Goal: Transaction & Acquisition: Download file/media

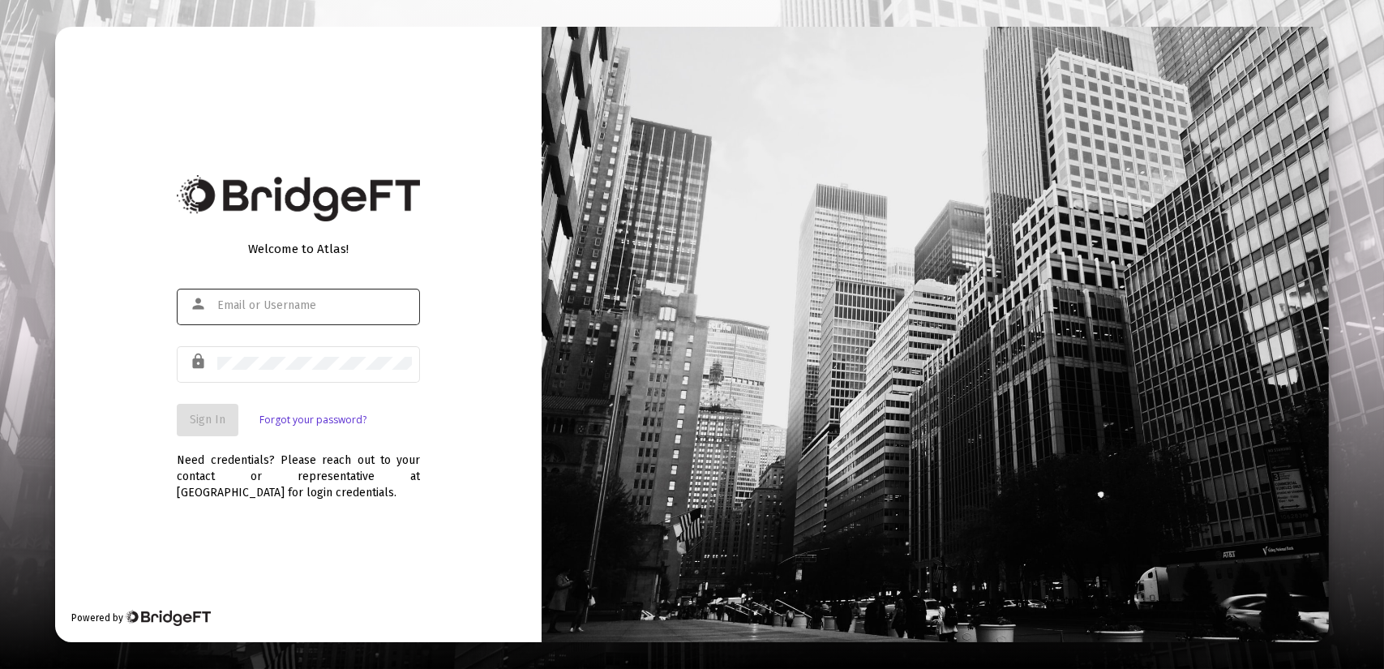
click at [237, 312] on div at bounding box center [314, 305] width 195 height 40
click at [240, 293] on div at bounding box center [314, 305] width 195 height 40
click at [246, 301] on input "text" at bounding box center [314, 305] width 195 height 13
type input "[PERSON_NAME][EMAIL_ADDRESS][DOMAIN_NAME]"
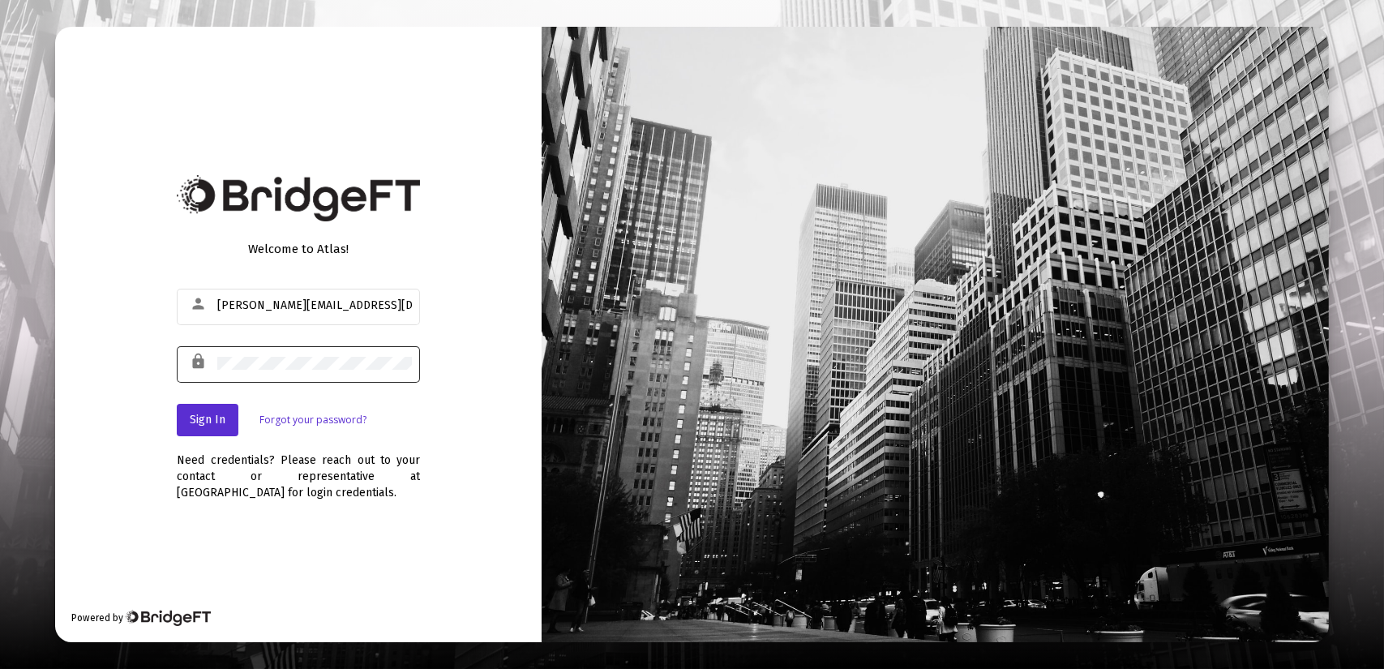
click at [202, 370] on div "lock" at bounding box center [202, 362] width 32 height 28
click at [213, 411] on button "Sign In" at bounding box center [208, 420] width 62 height 32
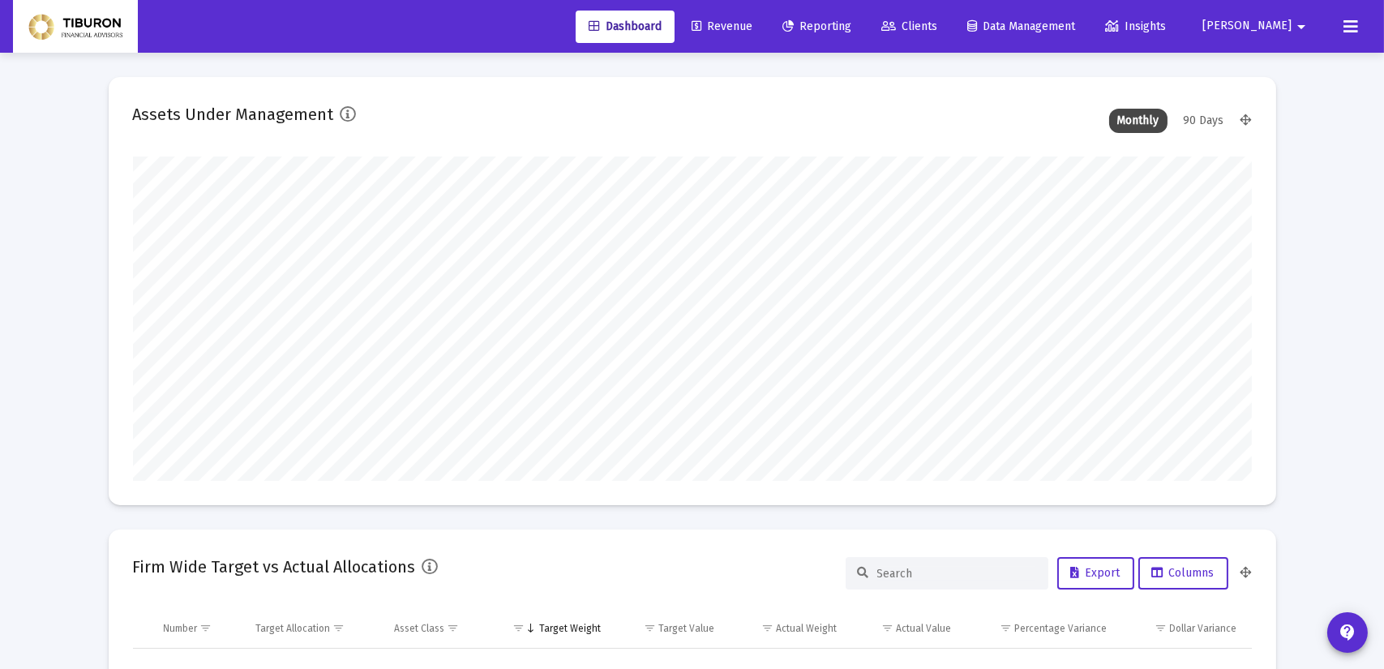
type input "[DATE]"
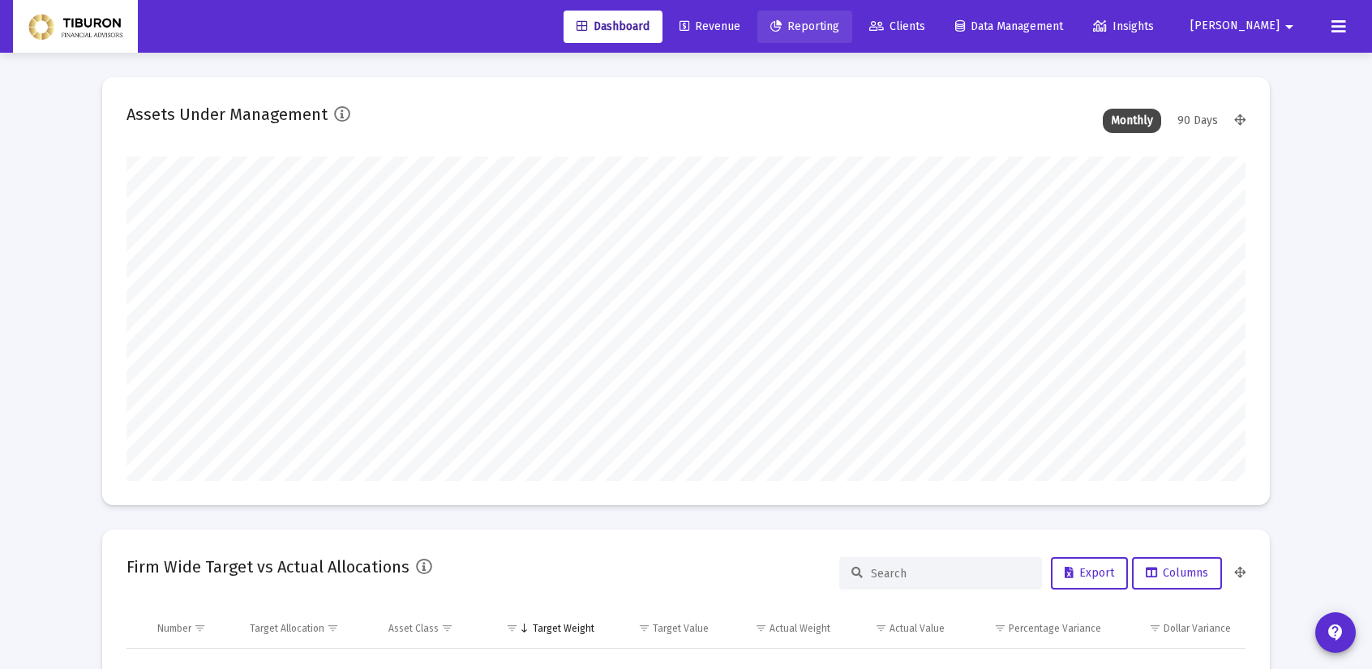
click at [852, 33] on link "Reporting" at bounding box center [804, 27] width 95 height 32
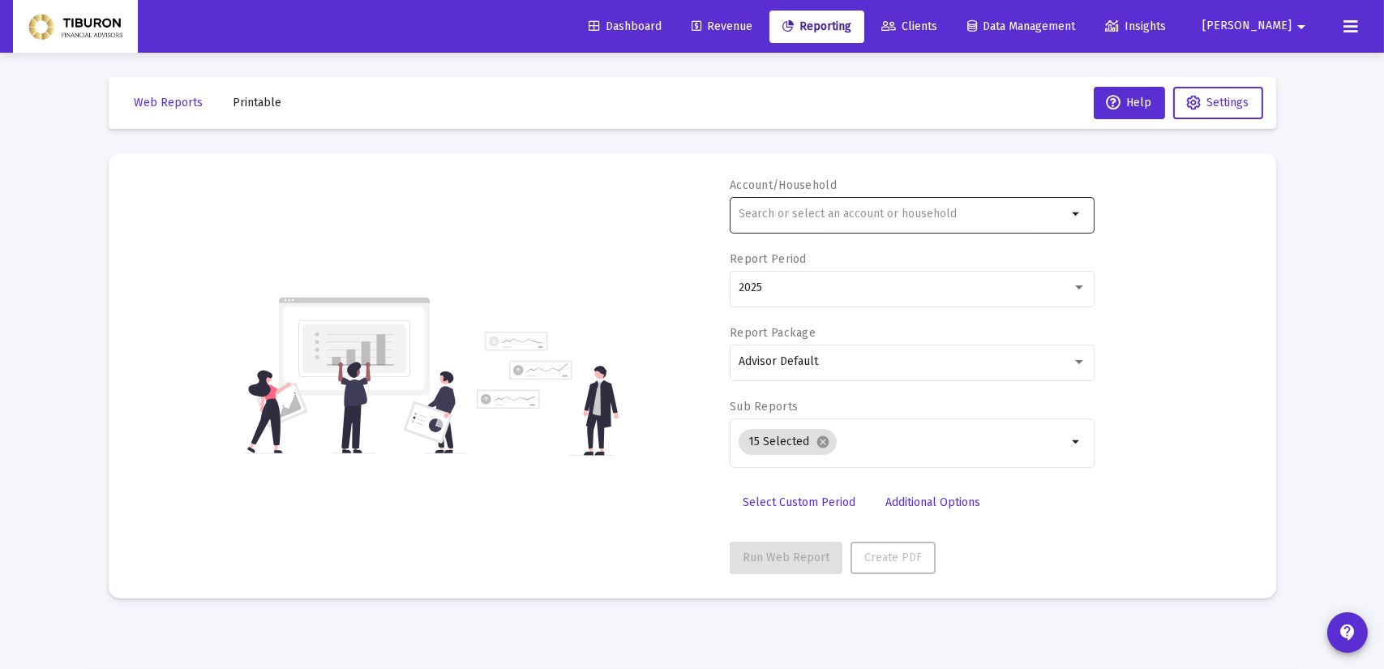
click at [1071, 214] on mat-icon "arrow_drop_down" at bounding box center [1076, 213] width 19 height 19
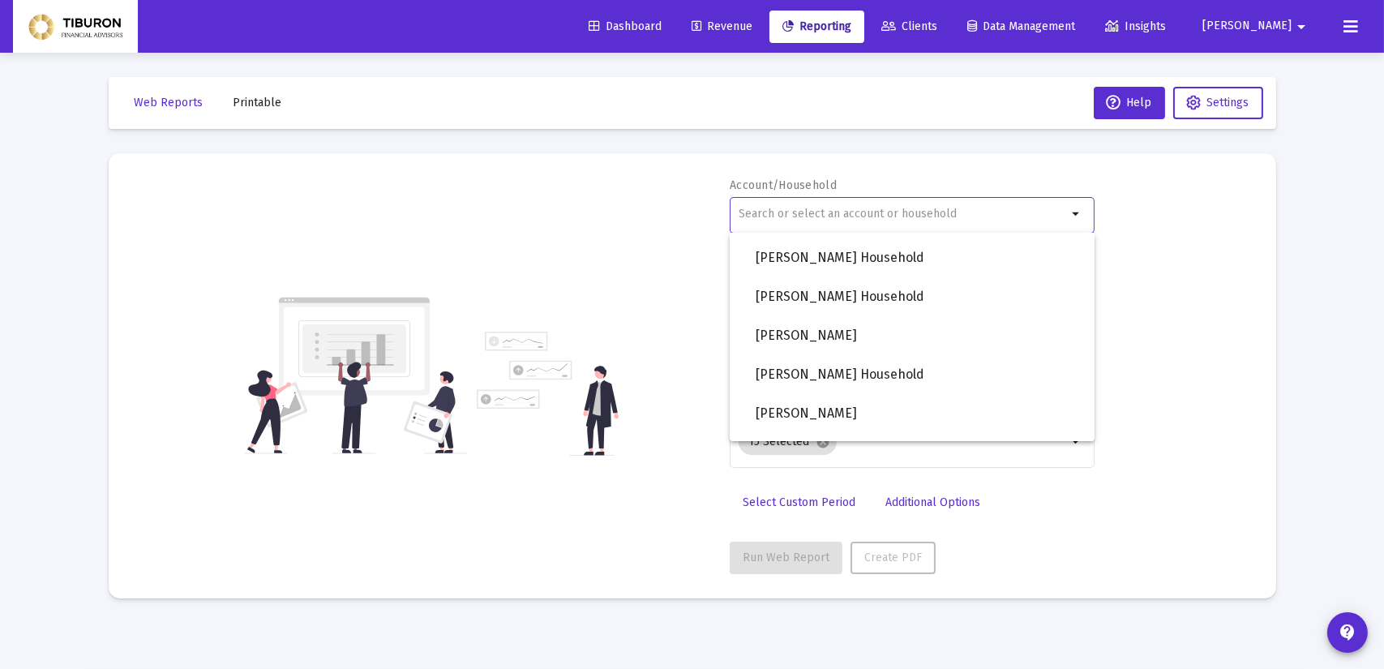
scroll to position [1260, 0]
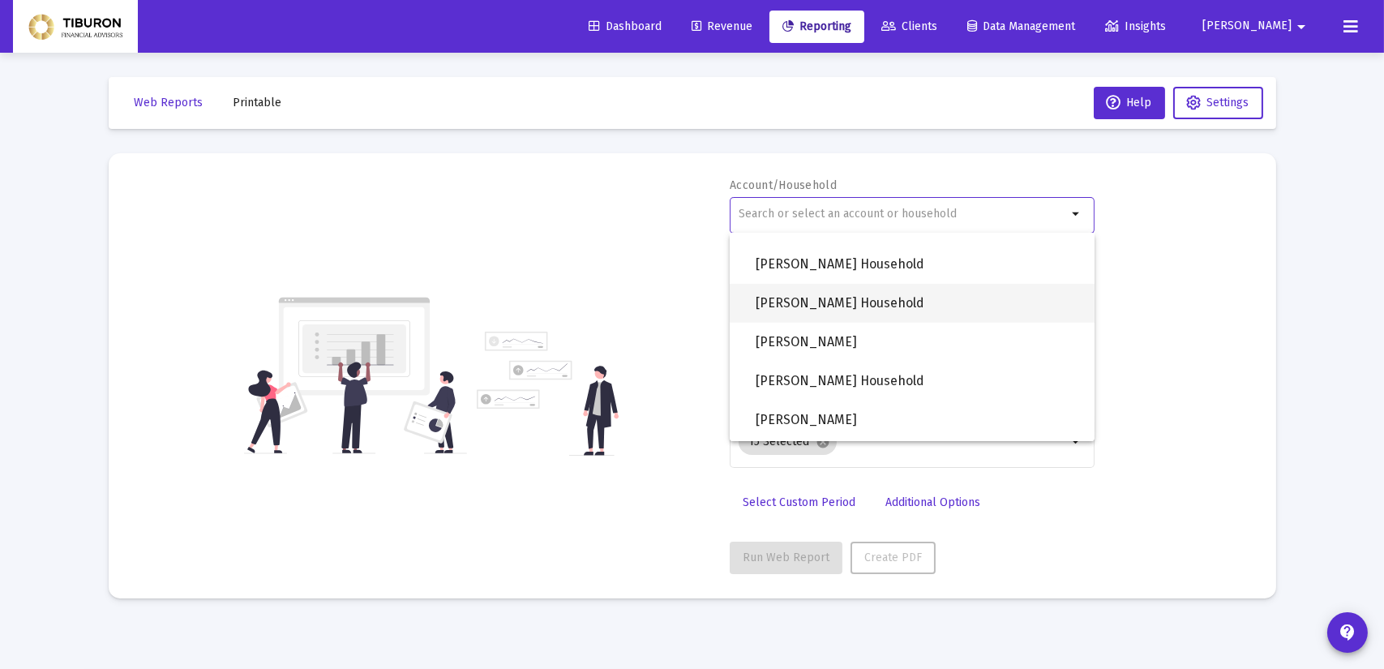
click at [897, 300] on span "[PERSON_NAME] Household" at bounding box center [919, 303] width 326 height 39
type input "[PERSON_NAME] Household"
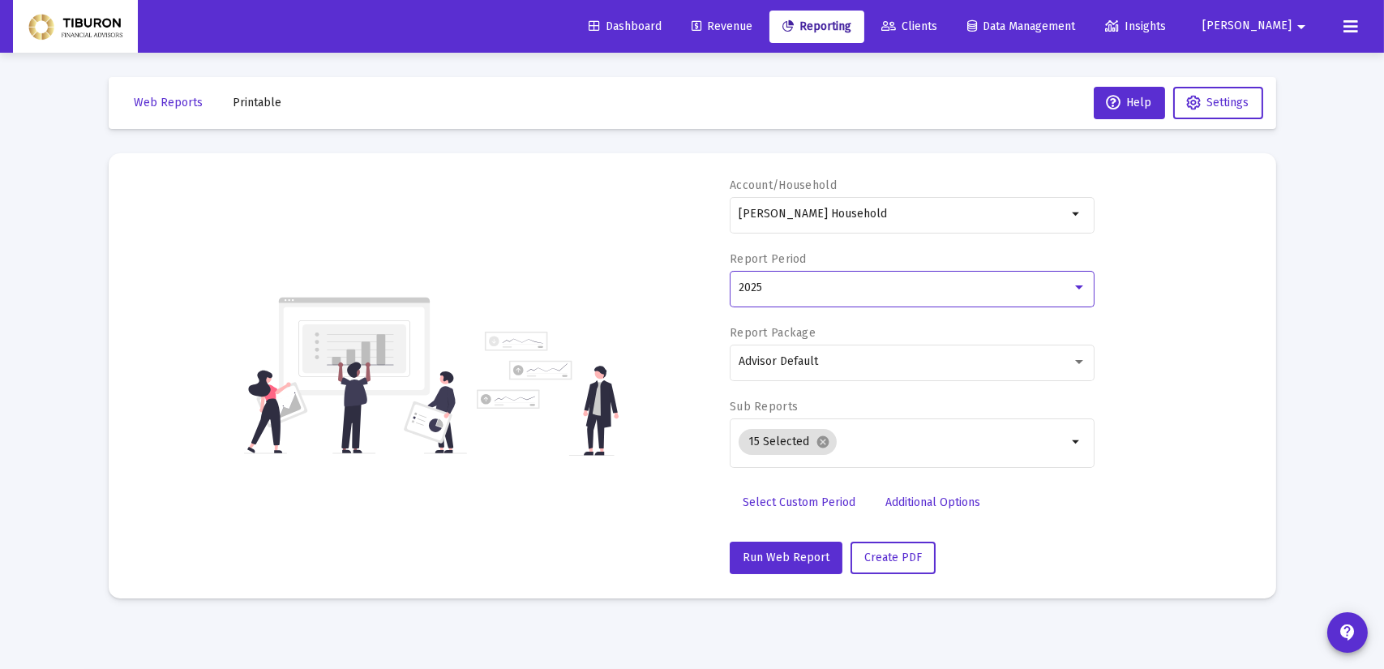
click at [1074, 285] on div at bounding box center [1079, 287] width 15 height 13
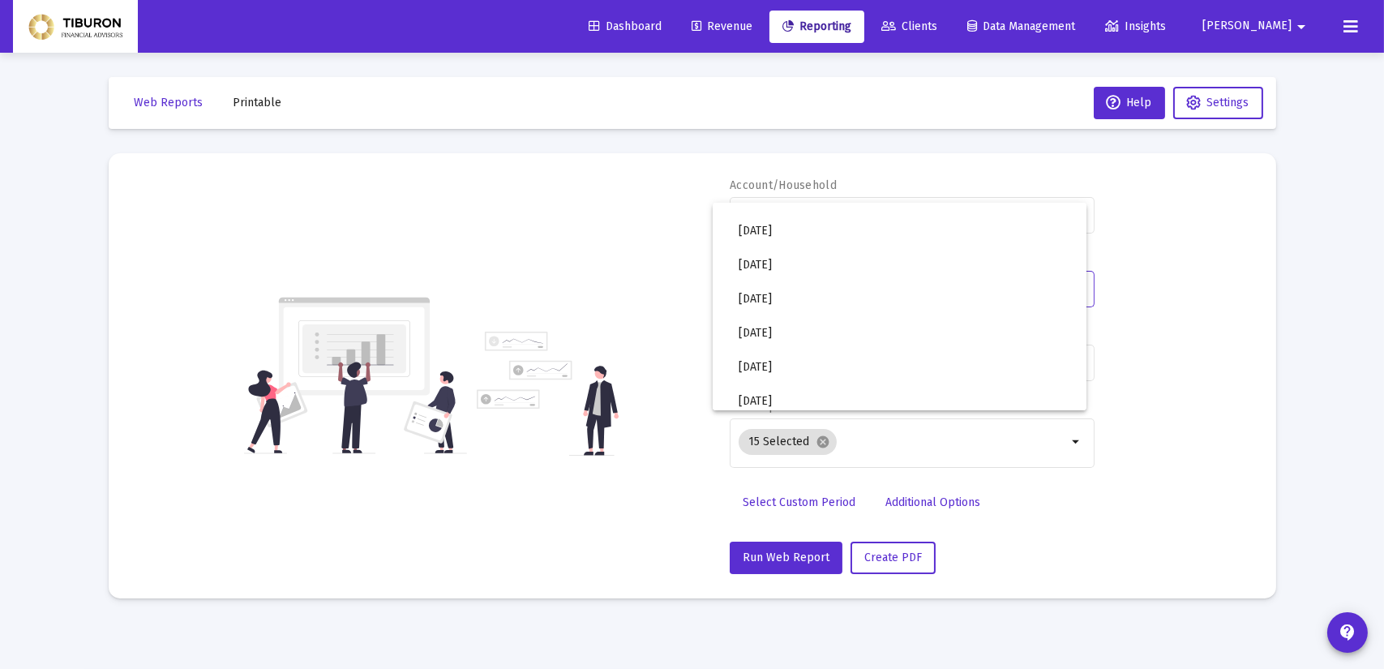
scroll to position [542, 0]
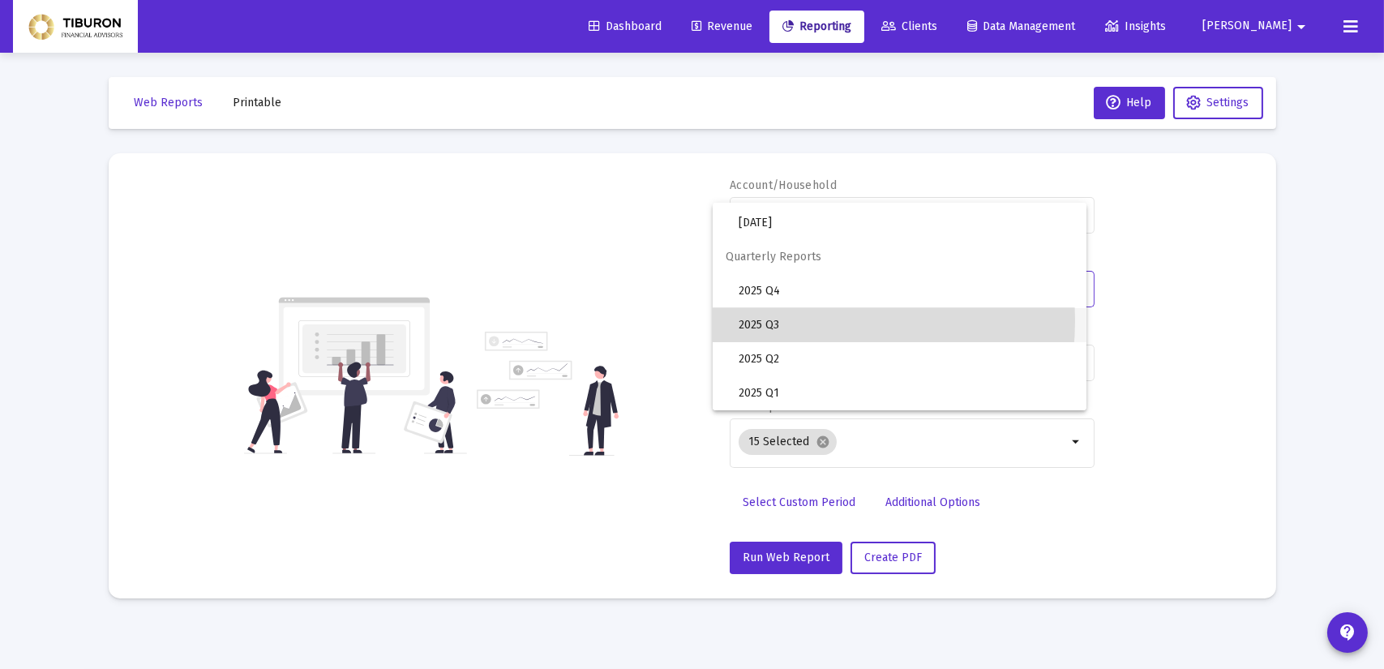
click at [785, 320] on span "2025 Q3" at bounding box center [906, 325] width 335 height 34
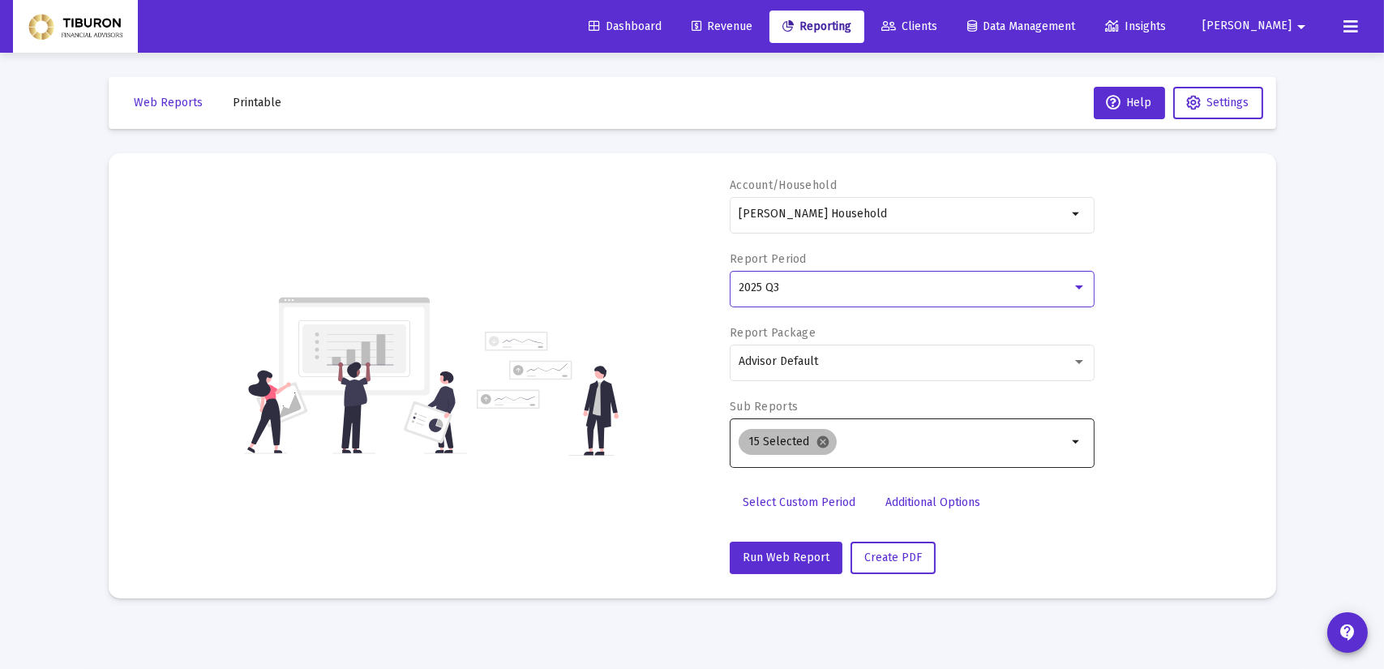
click at [821, 439] on mat-icon "cancel" at bounding box center [823, 442] width 15 height 15
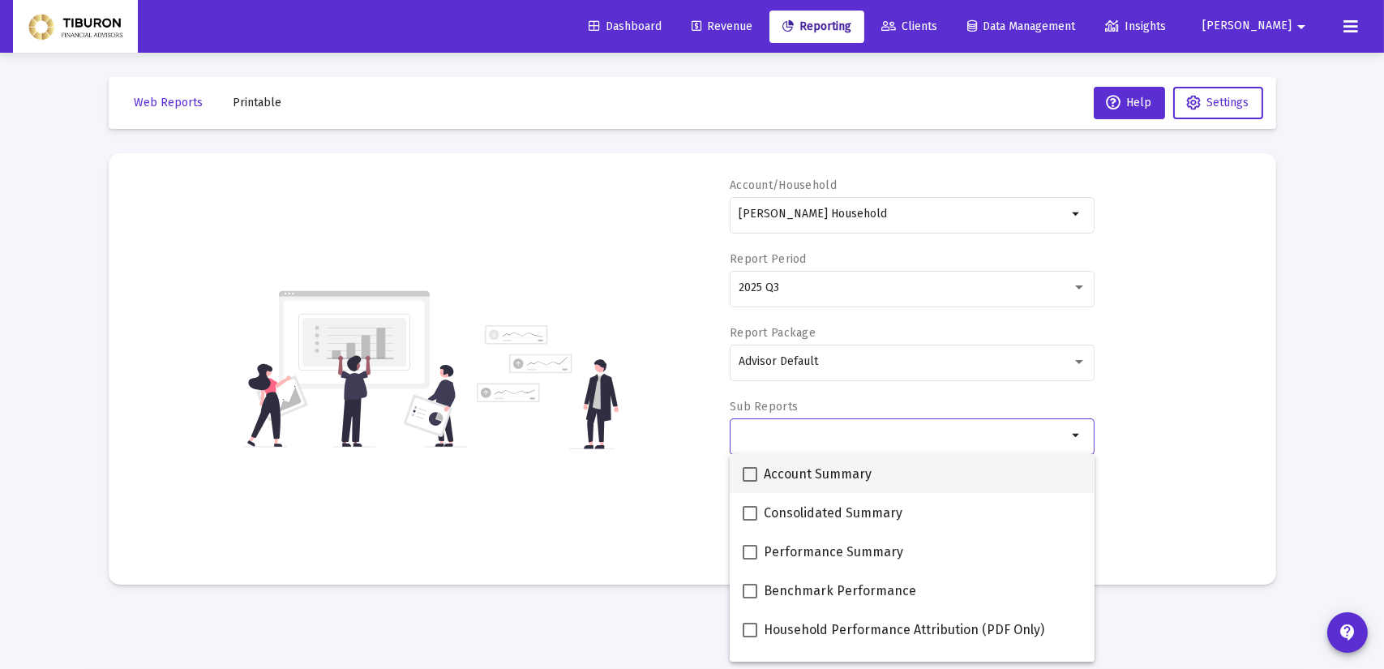
click at [755, 473] on span at bounding box center [750, 474] width 15 height 15
click at [750, 482] on input "Account Summary" at bounding box center [749, 482] width 1 height 1
checkbox input "true"
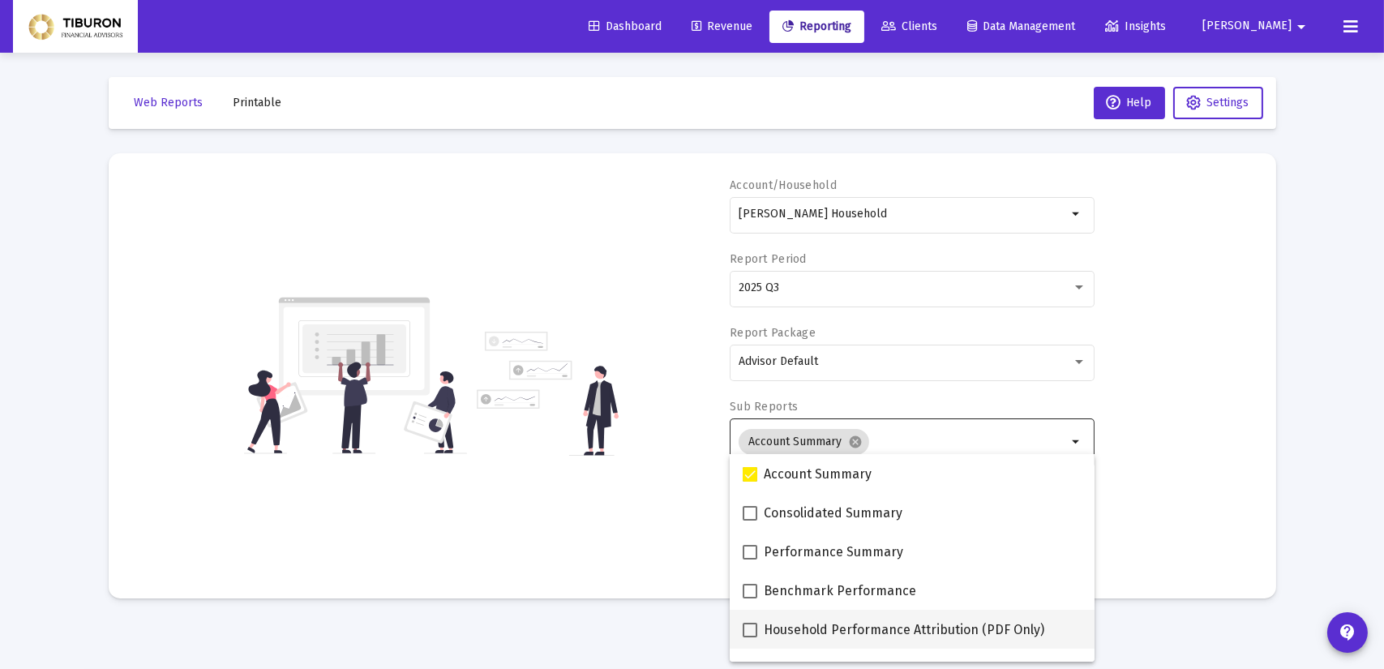
click at [749, 630] on span at bounding box center [750, 630] width 15 height 15
click at [749, 637] on input "Household Performance Attribution (PDF Only)" at bounding box center [749, 637] width 1 height 1
checkbox input "true"
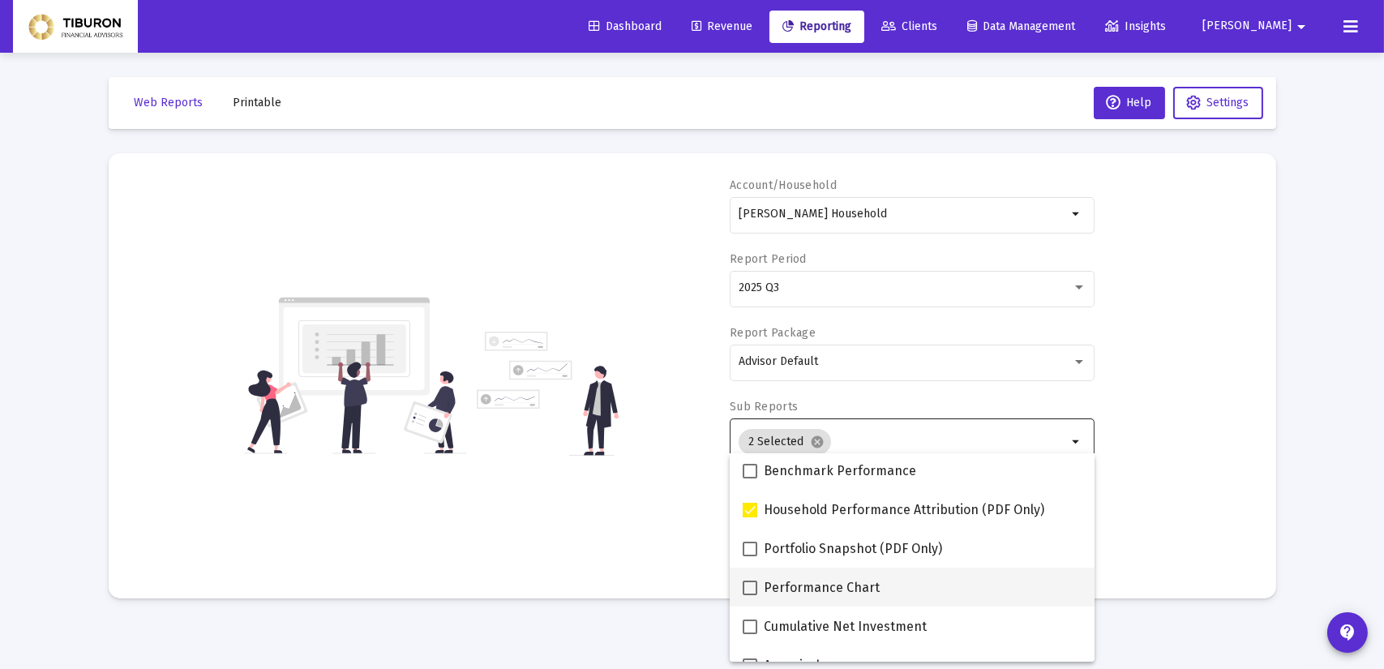
scroll to position [130, 0]
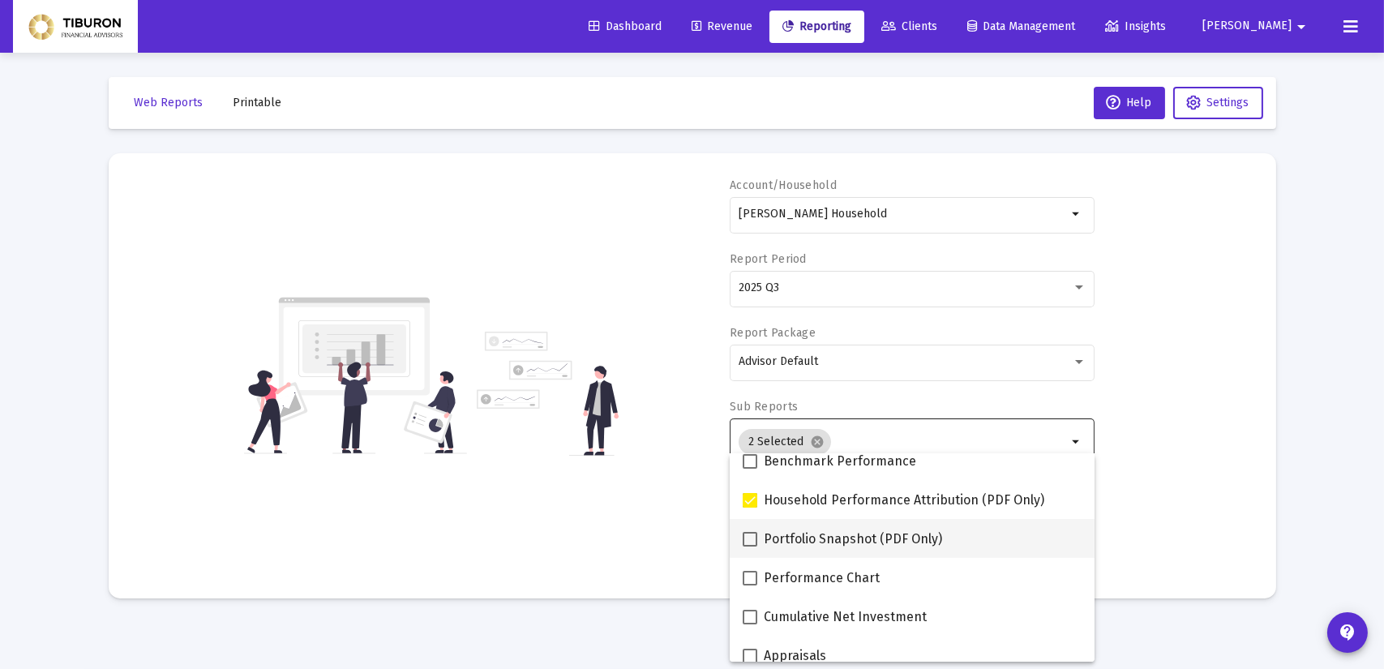
click at [750, 540] on span at bounding box center [750, 539] width 15 height 15
click at [750, 546] on input "Portfolio Snapshot (PDF Only)" at bounding box center [749, 546] width 1 height 1
checkbox input "true"
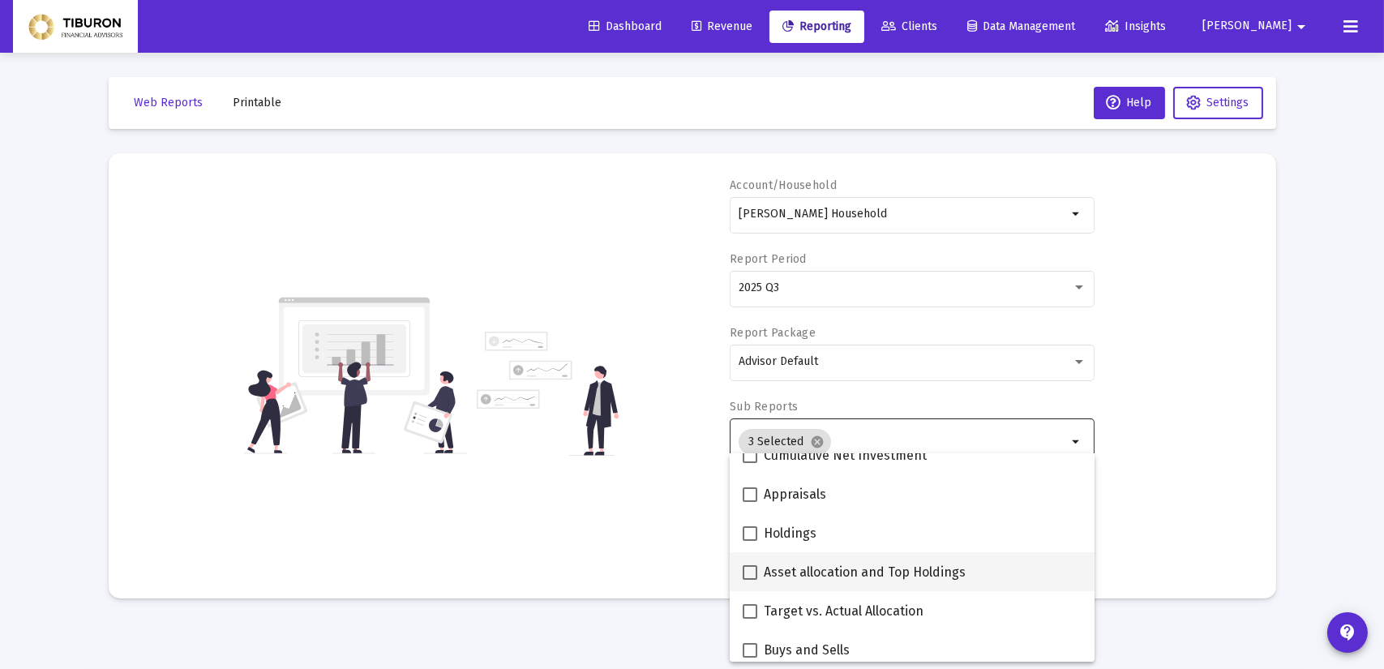
scroll to position [292, 0]
click at [748, 533] on span at bounding box center [750, 532] width 15 height 15
click at [749, 540] on input "Holdings" at bounding box center [749, 540] width 1 height 1
checkbox input "true"
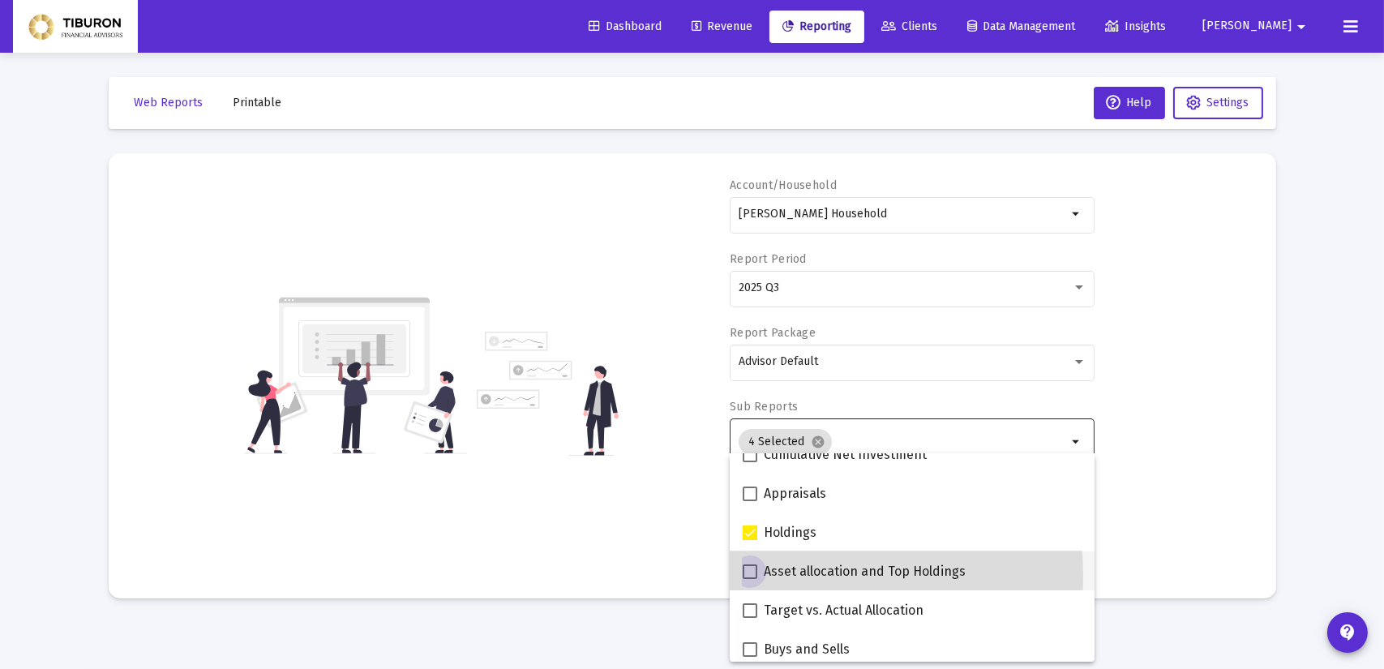
click at [751, 576] on span at bounding box center [750, 571] width 15 height 15
click at [750, 579] on input "Asset allocation and Top Holdings" at bounding box center [749, 579] width 1 height 1
checkbox input "true"
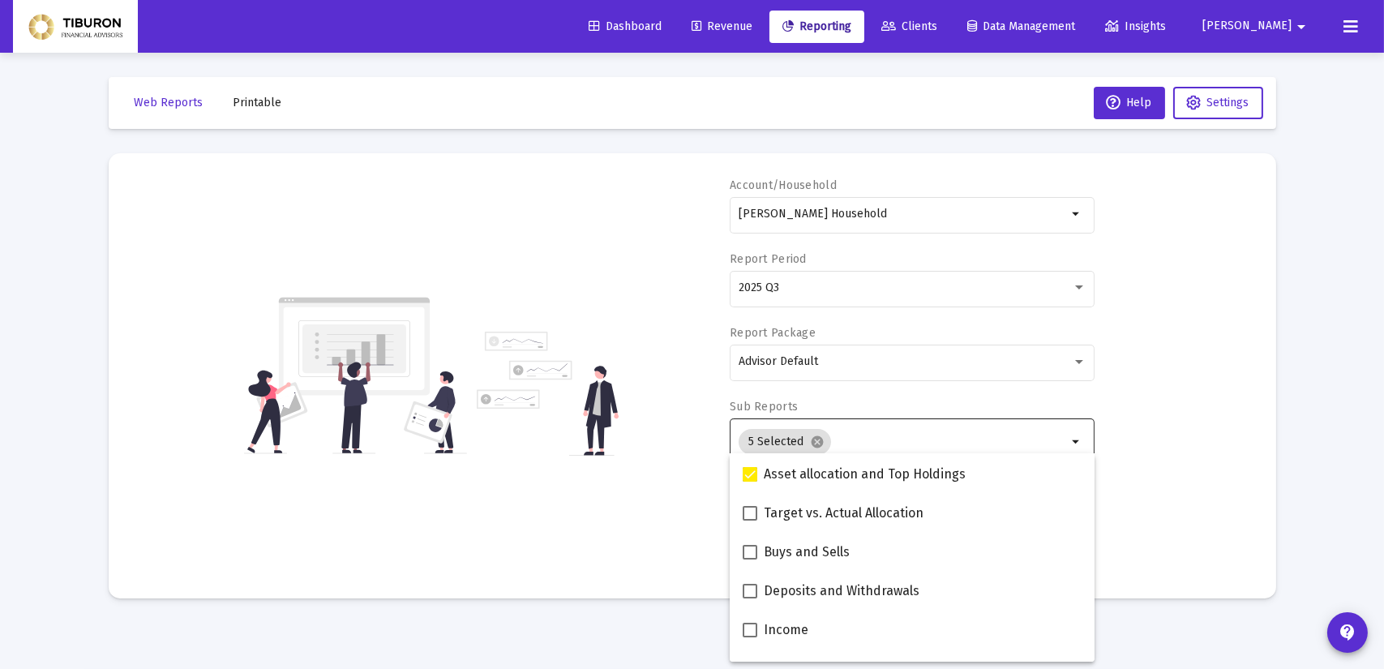
scroll to position [422, 0]
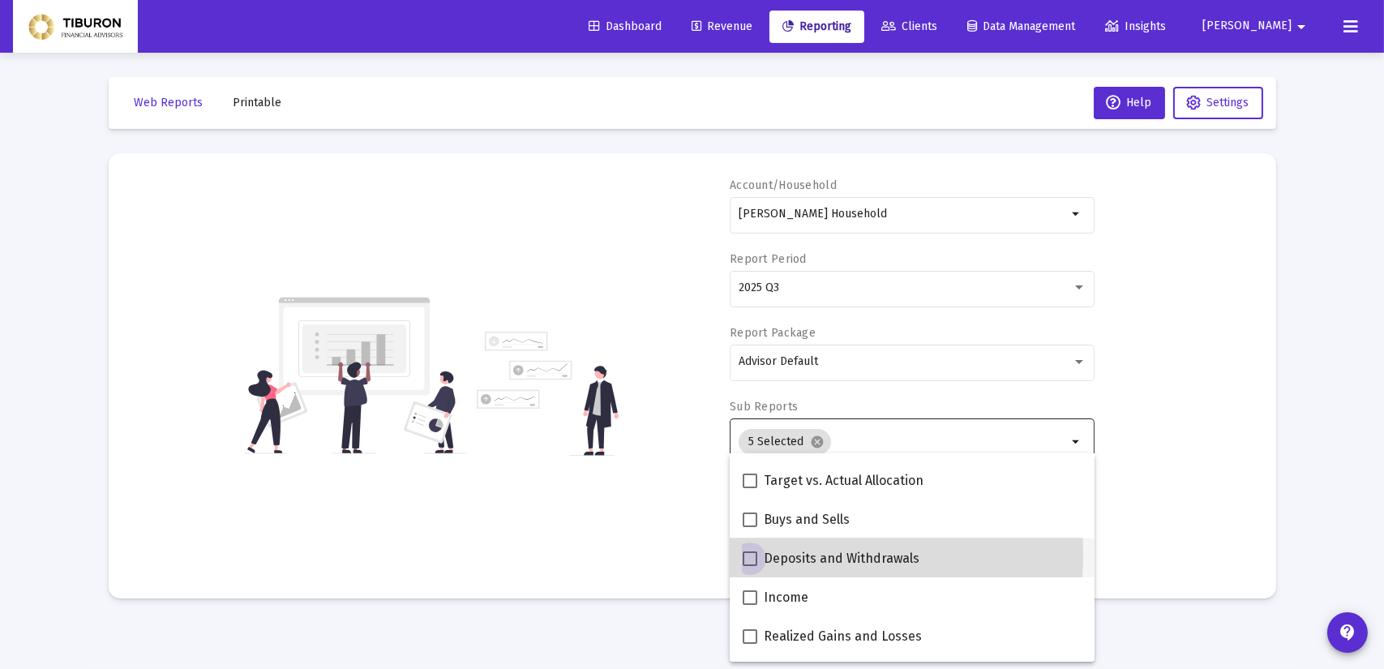
click at [750, 554] on span at bounding box center [750, 558] width 15 height 15
click at [750, 566] on input "Deposits and Withdrawals" at bounding box center [749, 566] width 1 height 1
checkbox input "true"
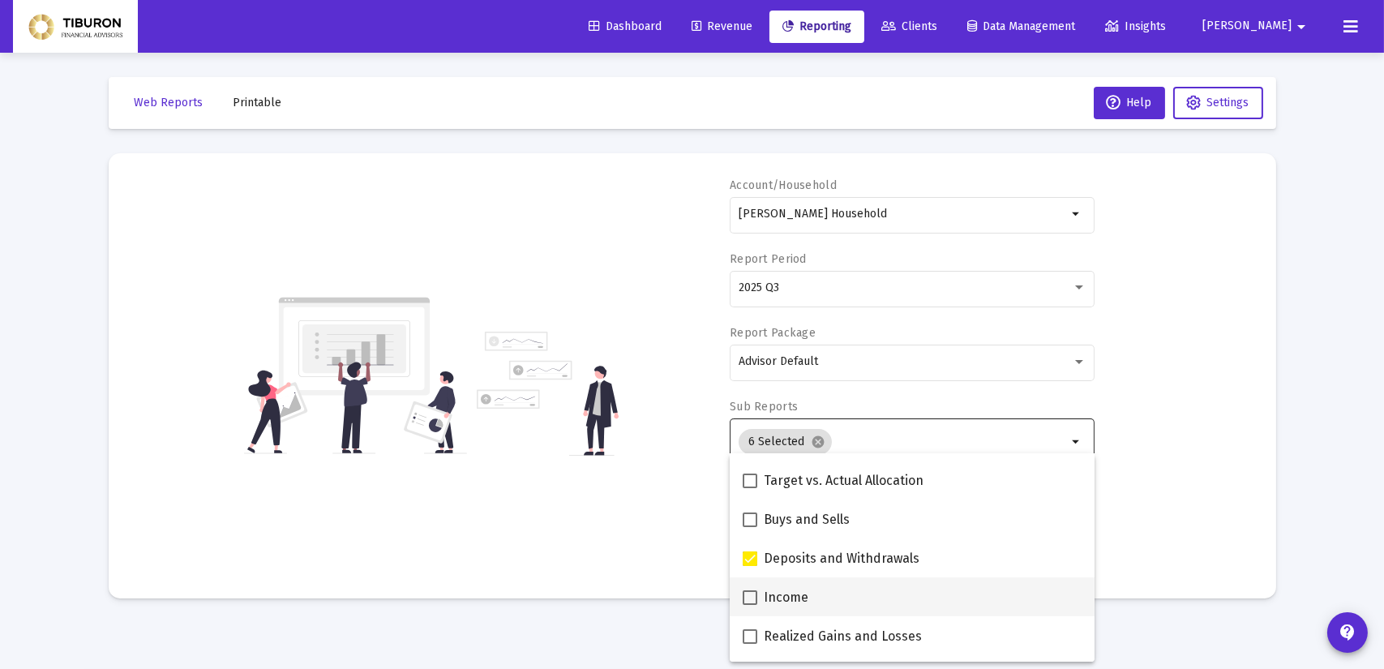
click at [752, 597] on span at bounding box center [750, 597] width 15 height 15
click at [750, 605] on input "Income" at bounding box center [749, 605] width 1 height 1
checkbox input "true"
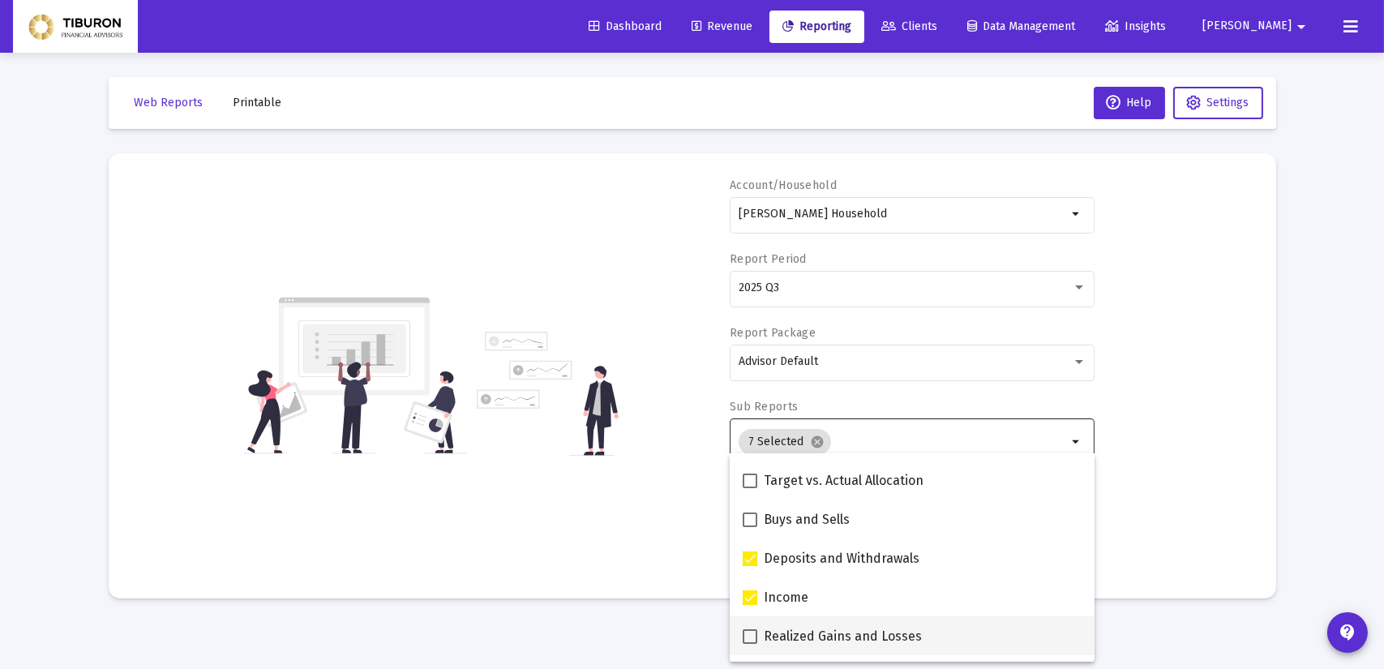
click at [749, 638] on span at bounding box center [750, 636] width 15 height 15
click at [749, 644] on input "Realized Gains and Losses" at bounding box center [749, 644] width 1 height 1
checkbox input "true"
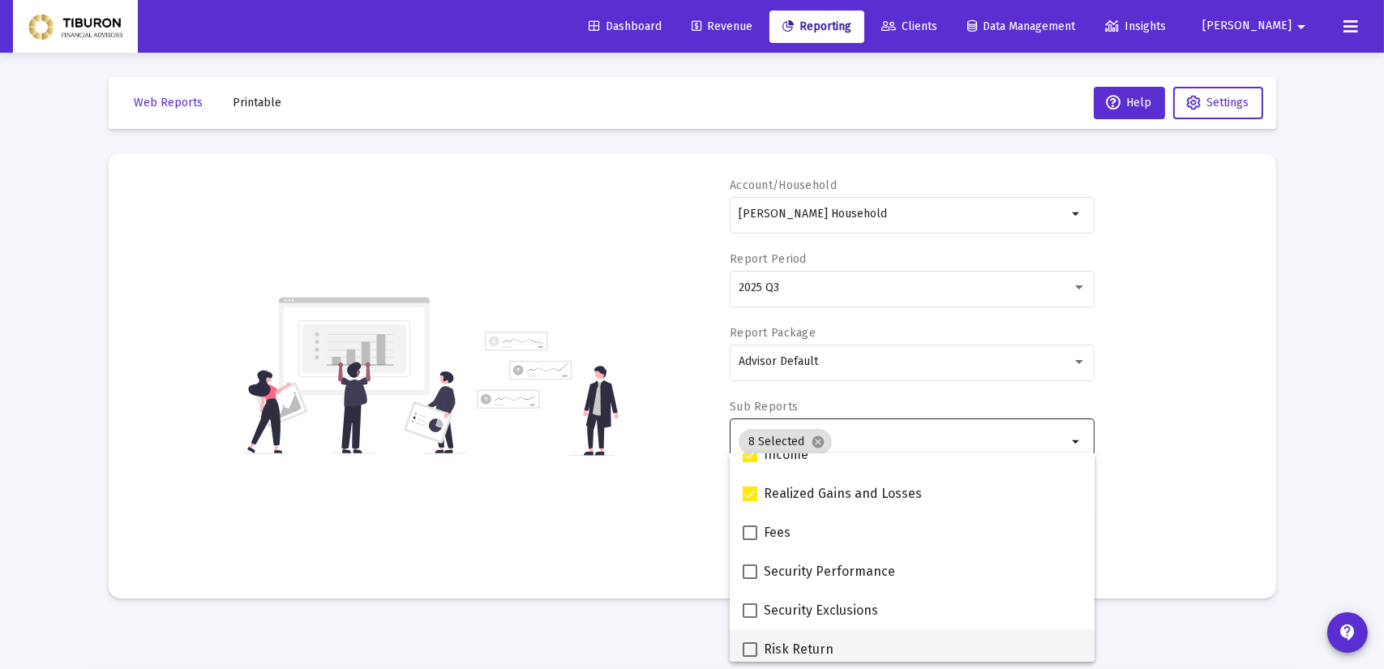
scroll to position [584, 0]
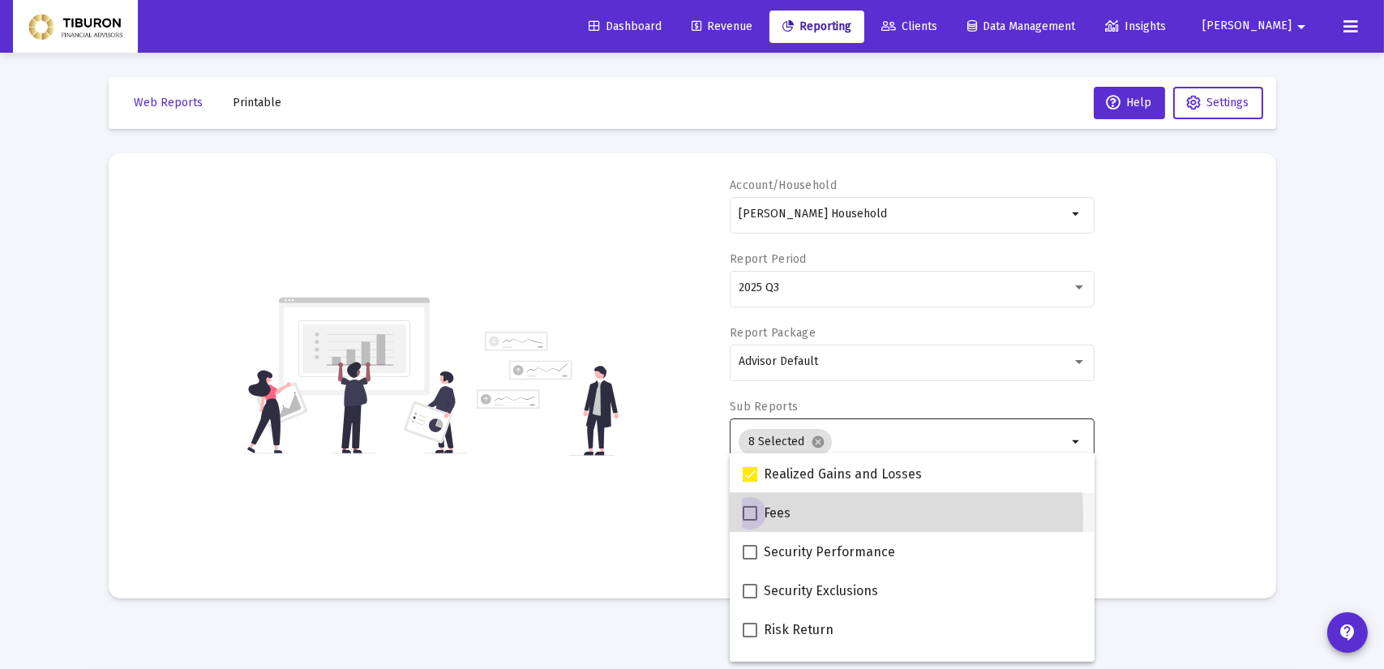
click at [747, 516] on span at bounding box center [750, 513] width 15 height 15
click at [749, 520] on input "Fees" at bounding box center [749, 520] width 1 height 1
checkbox input "true"
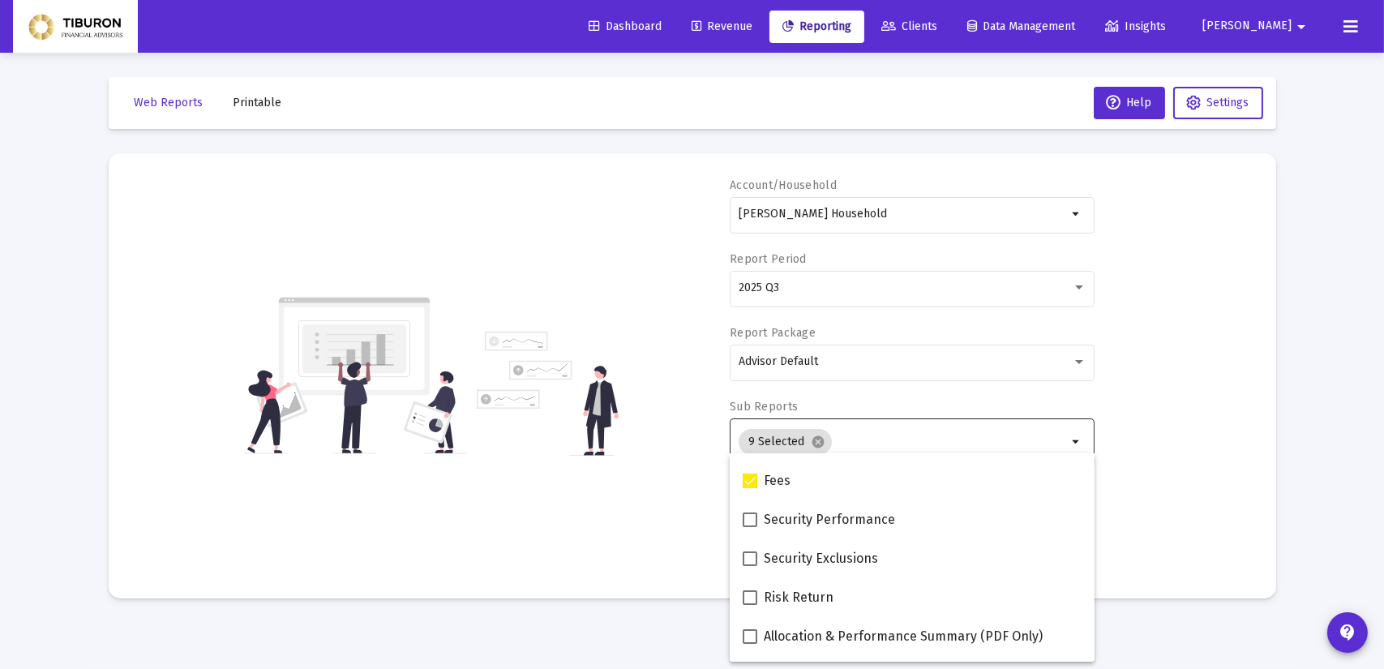
scroll to position [649, 0]
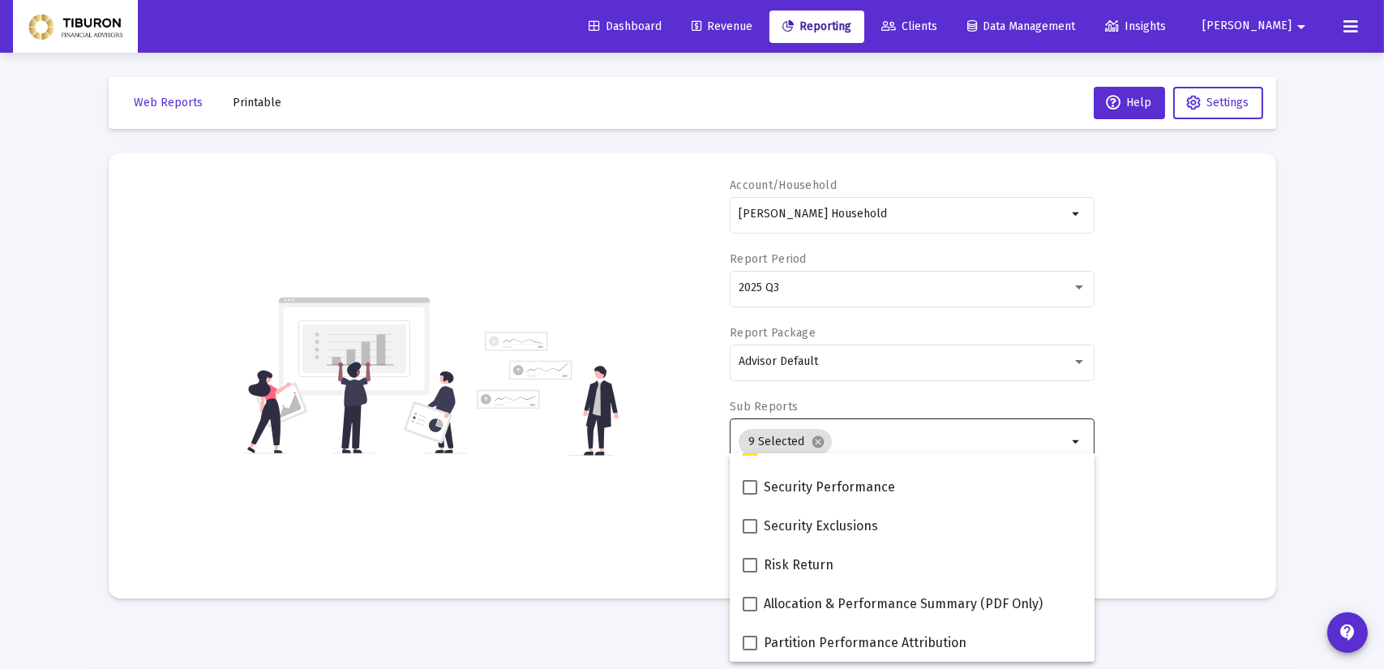
click at [1130, 630] on mat-sidenav-content "Loading... Web Reports Printable Help Settings Account/Household [PERSON_NAME] …" at bounding box center [692, 334] width 1216 height 669
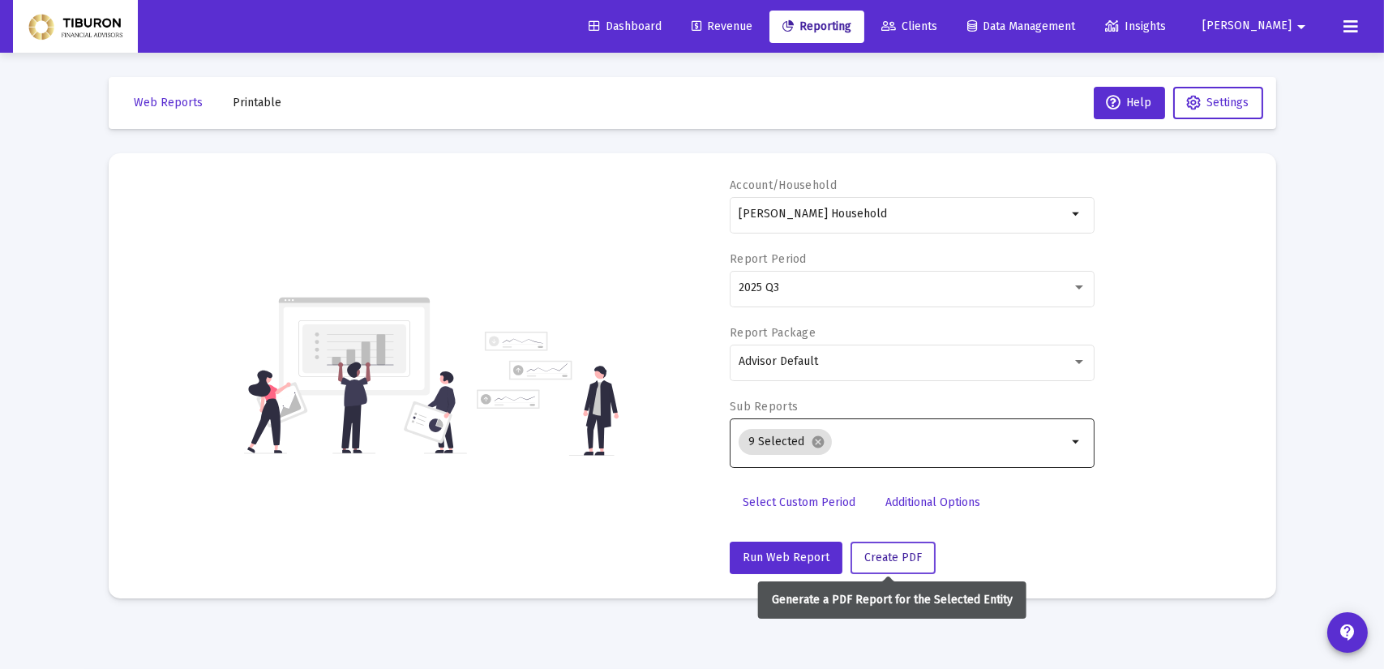
click at [905, 555] on span "Create PDF" at bounding box center [893, 557] width 58 height 14
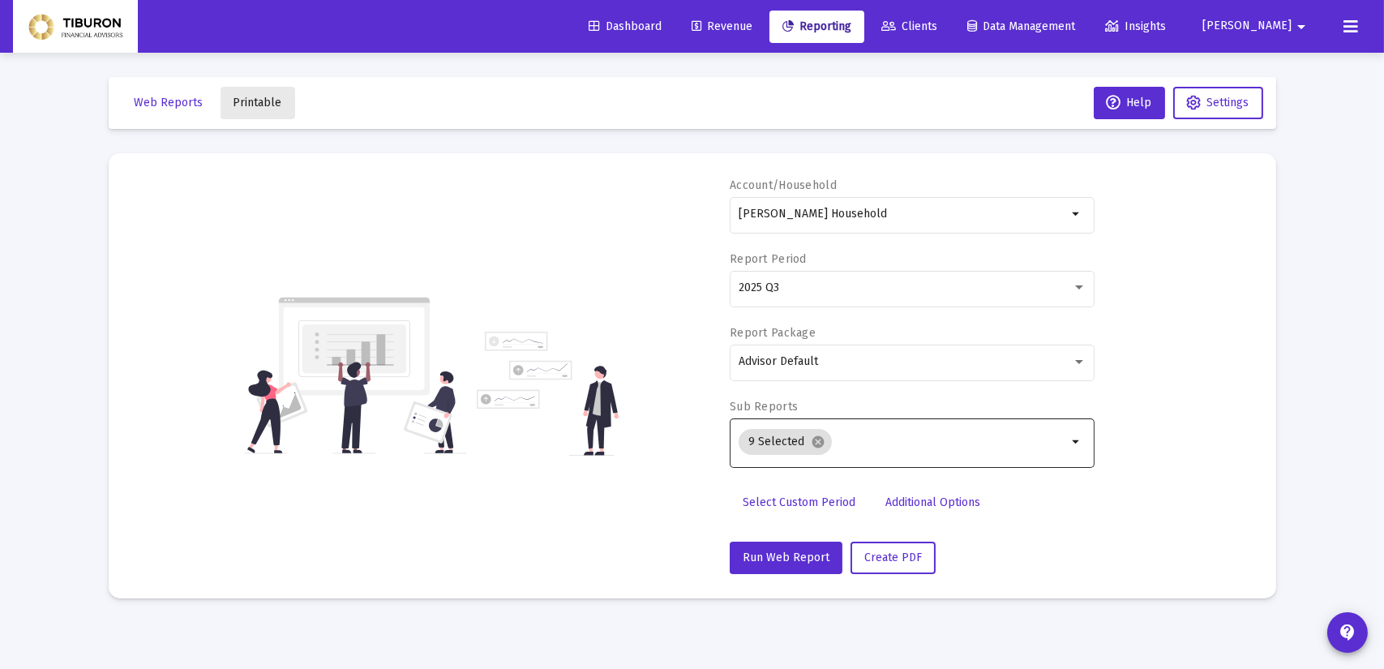
click at [271, 102] on span "Printable" at bounding box center [257, 103] width 49 height 14
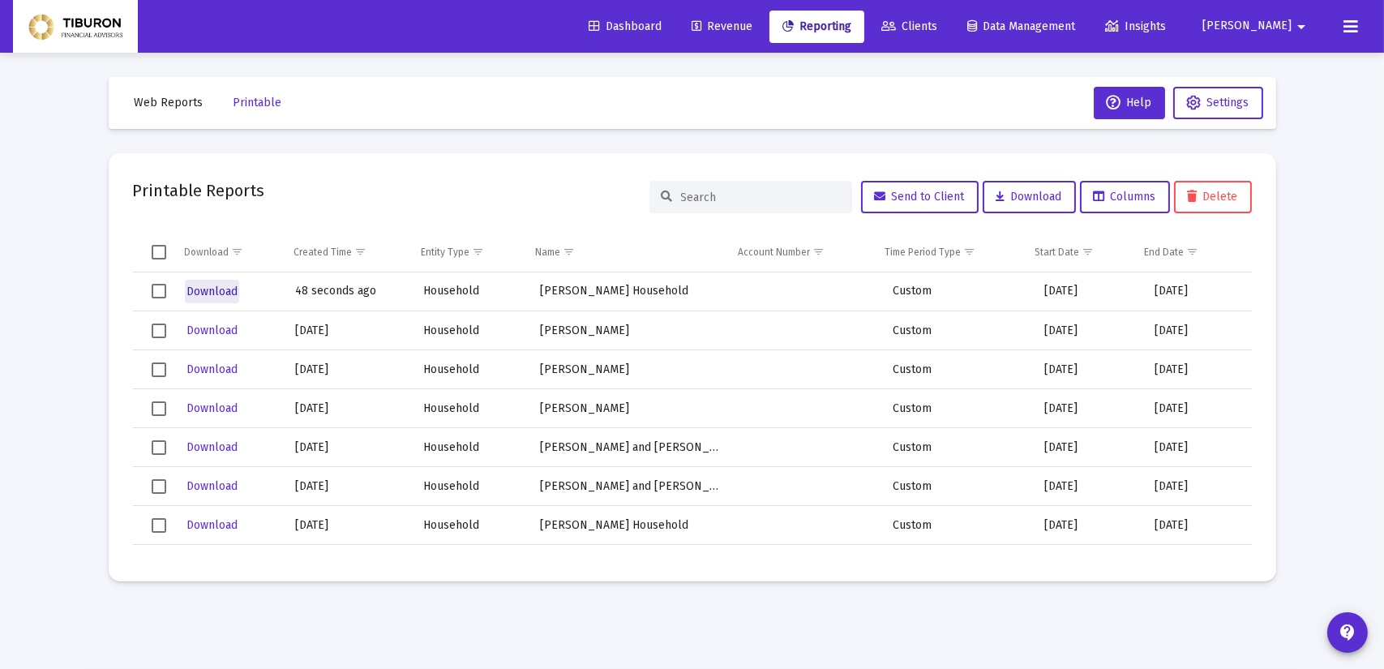
click at [208, 296] on span "Download" at bounding box center [211, 292] width 51 height 14
